Goal: Task Accomplishment & Management: Use online tool/utility

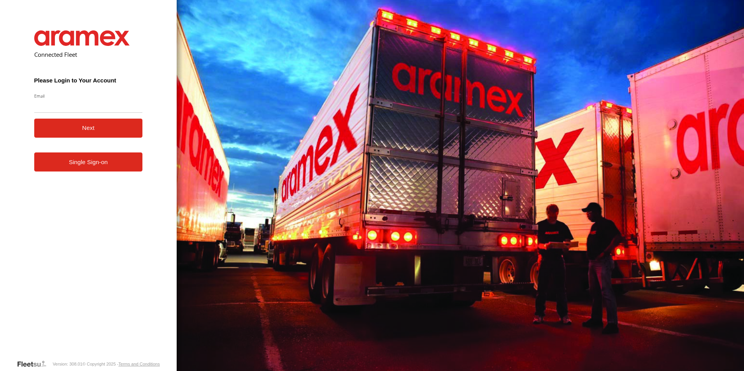
type input "**********"
click at [90, 122] on button "Next" at bounding box center [88, 128] width 109 height 19
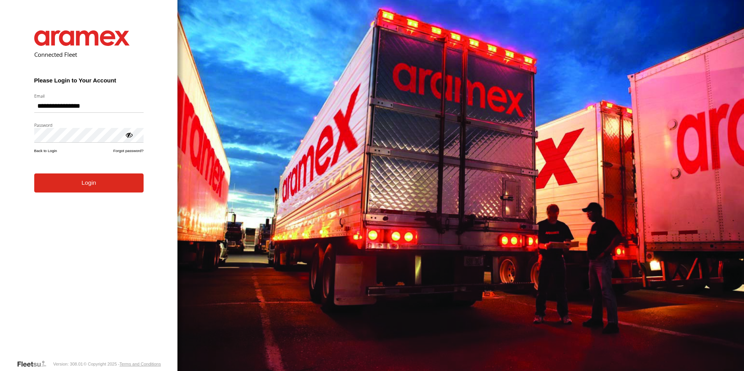
click at [87, 185] on button "Login" at bounding box center [88, 183] width 109 height 19
